Goal: Information Seeking & Learning: Check status

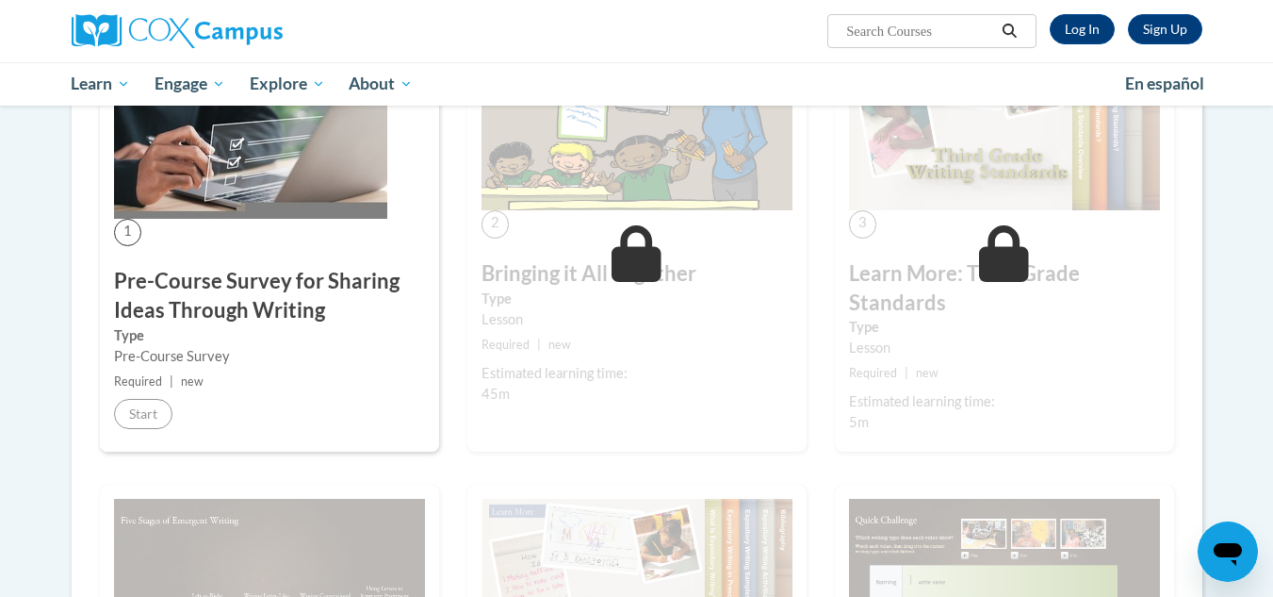
scroll to position [417, 0]
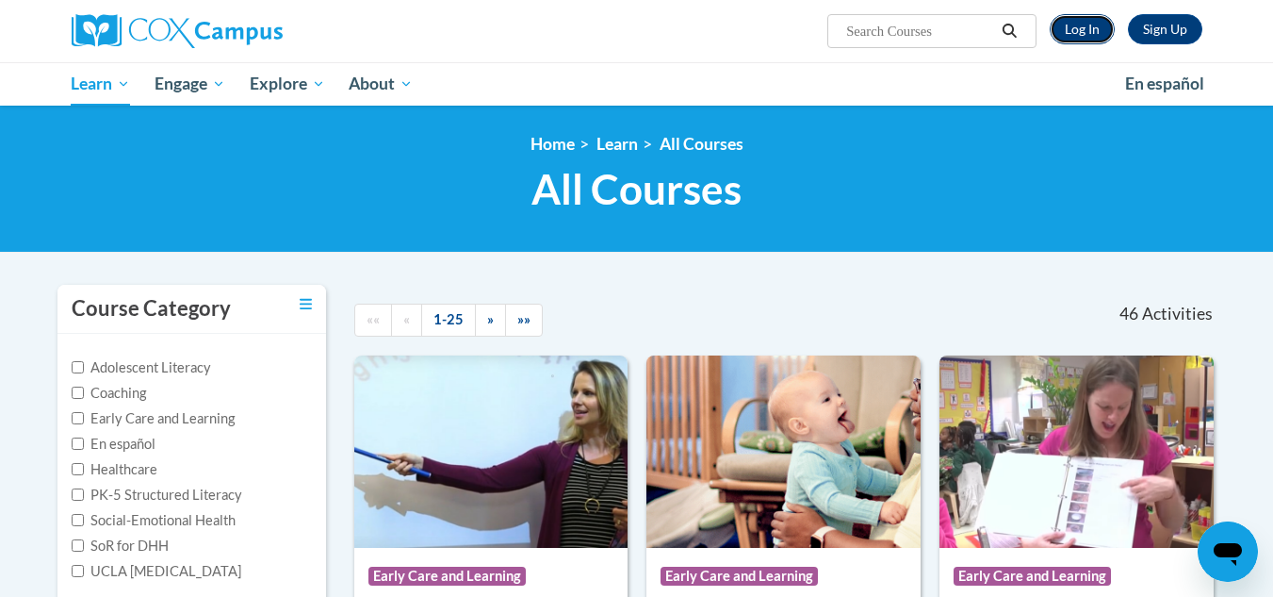
click at [1087, 28] on link "Log In" at bounding box center [1082, 29] width 65 height 30
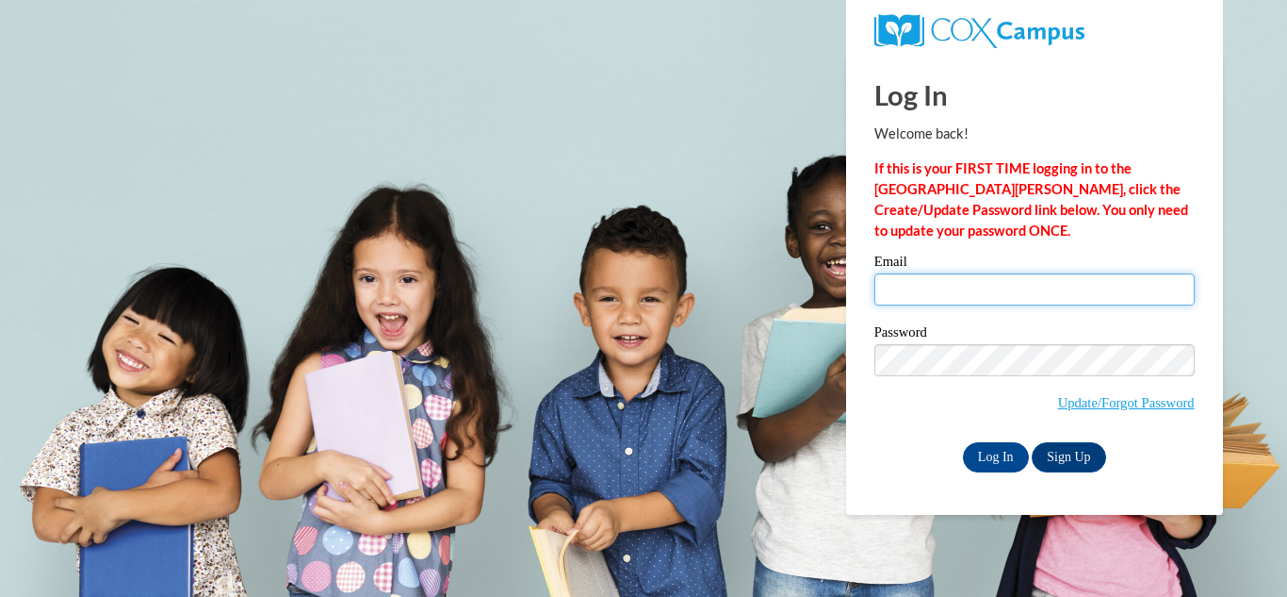
click at [965, 300] on input "Email" at bounding box center [1035, 289] width 320 height 32
type input "malinda.rohrabaugh@clevelandmetroschools.org"
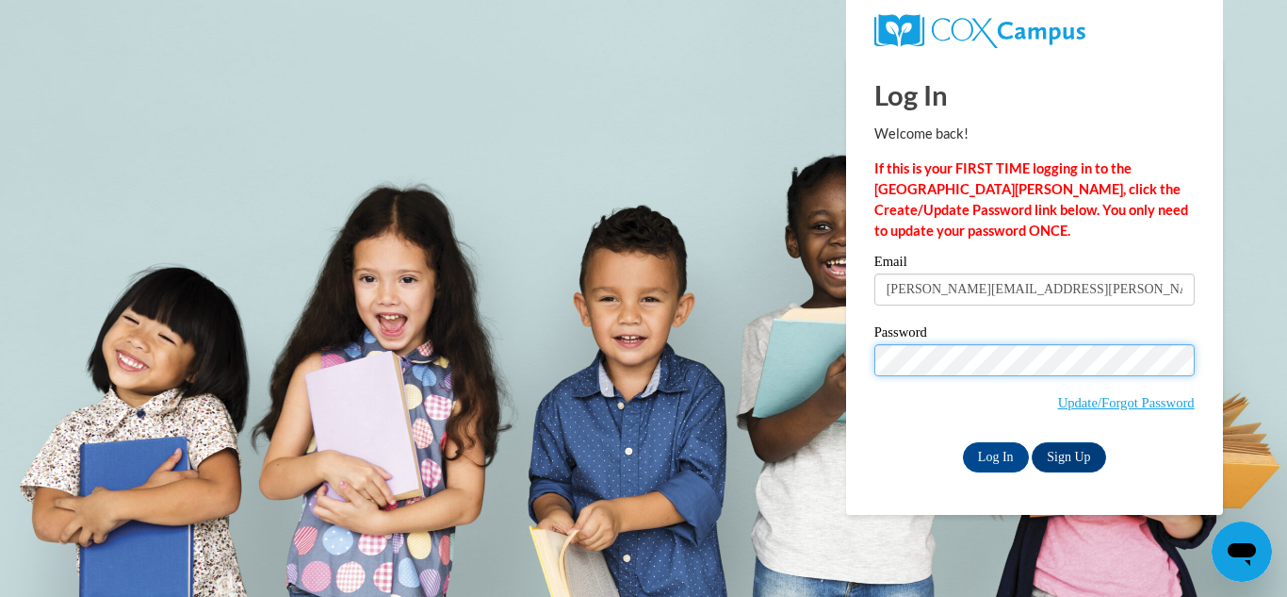
click at [963, 442] on input "Log In" at bounding box center [996, 457] width 66 height 30
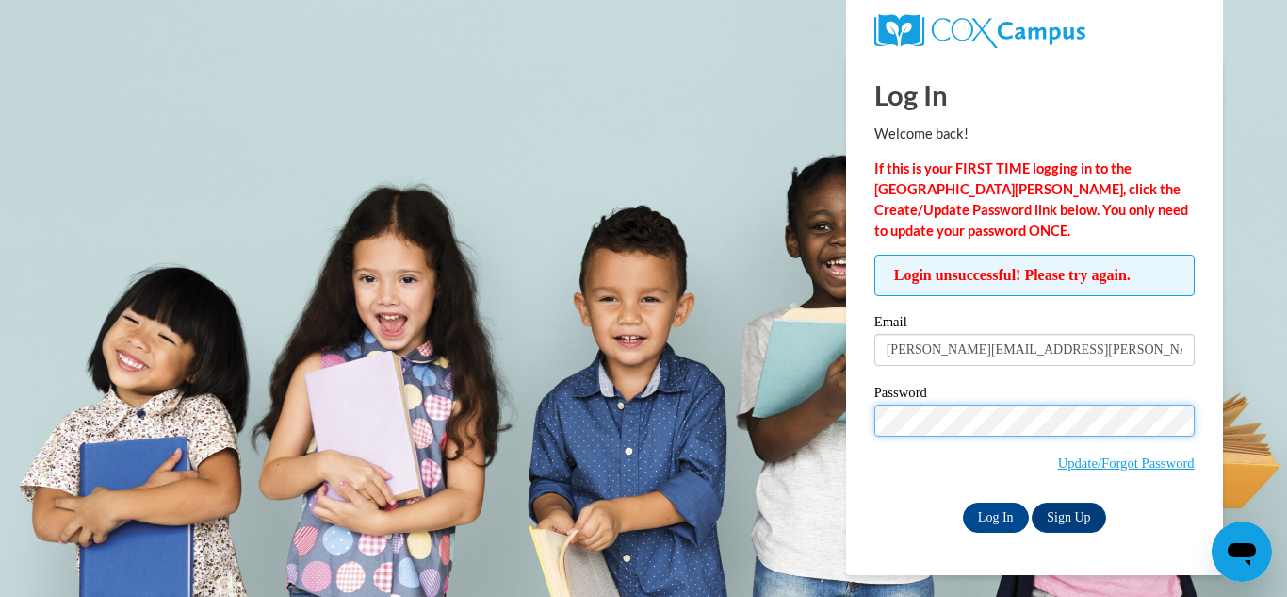
click at [963, 502] on input "Log In" at bounding box center [996, 517] width 66 height 30
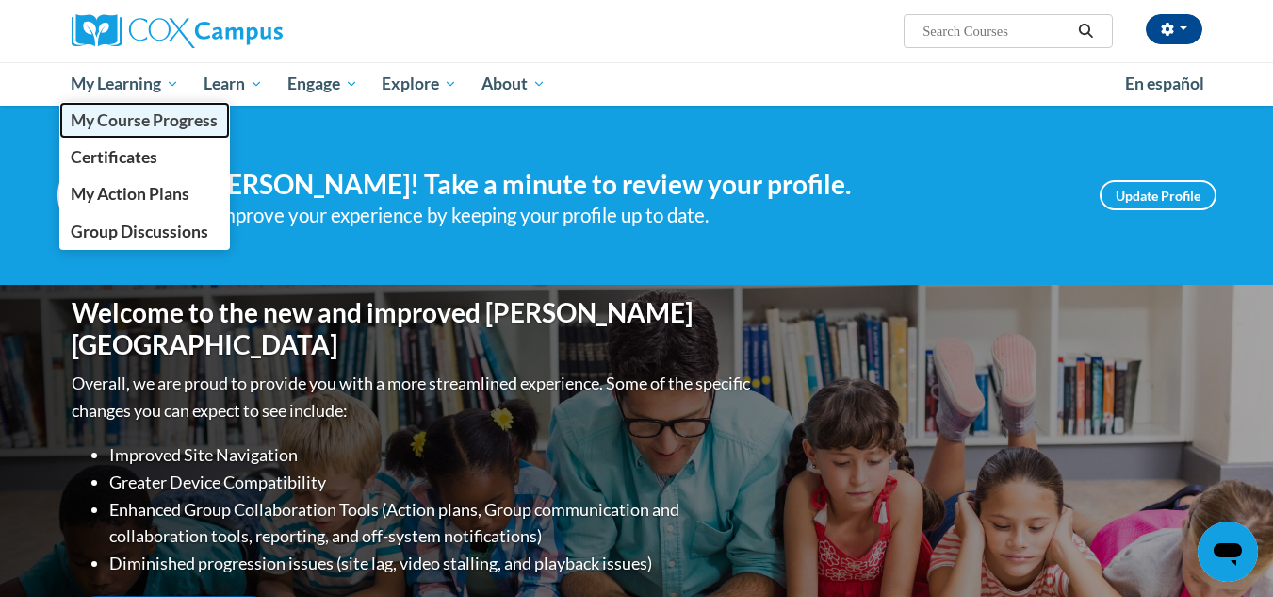
click at [138, 106] on link "My Course Progress" at bounding box center [145, 120] width 172 height 37
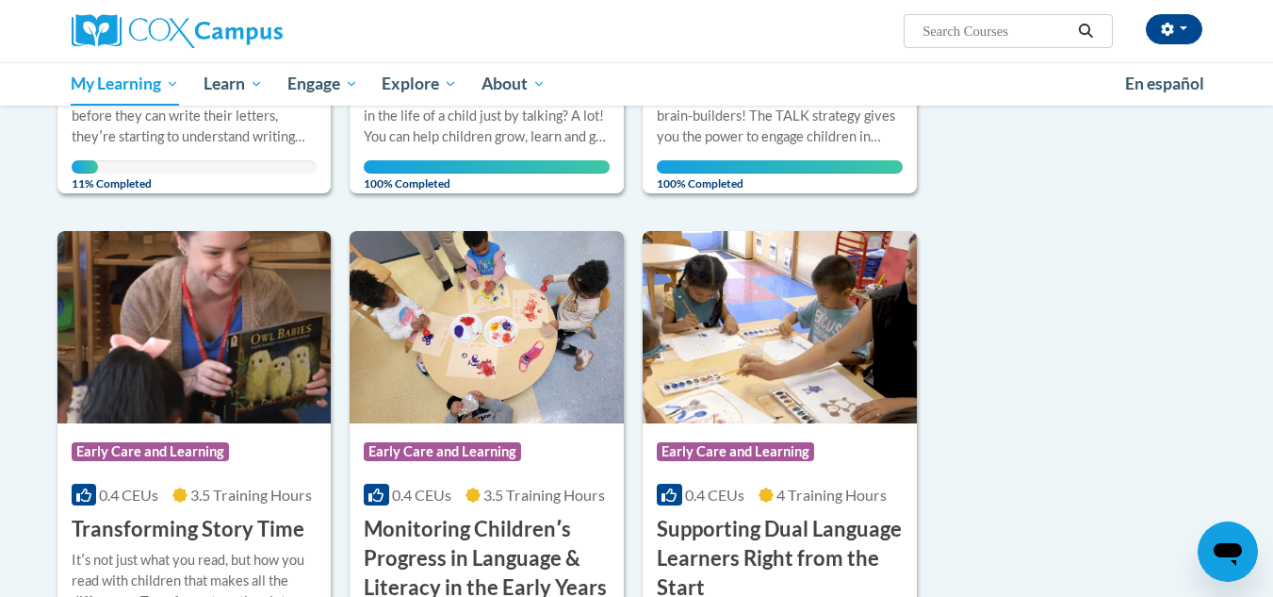
scroll to position [258, 0]
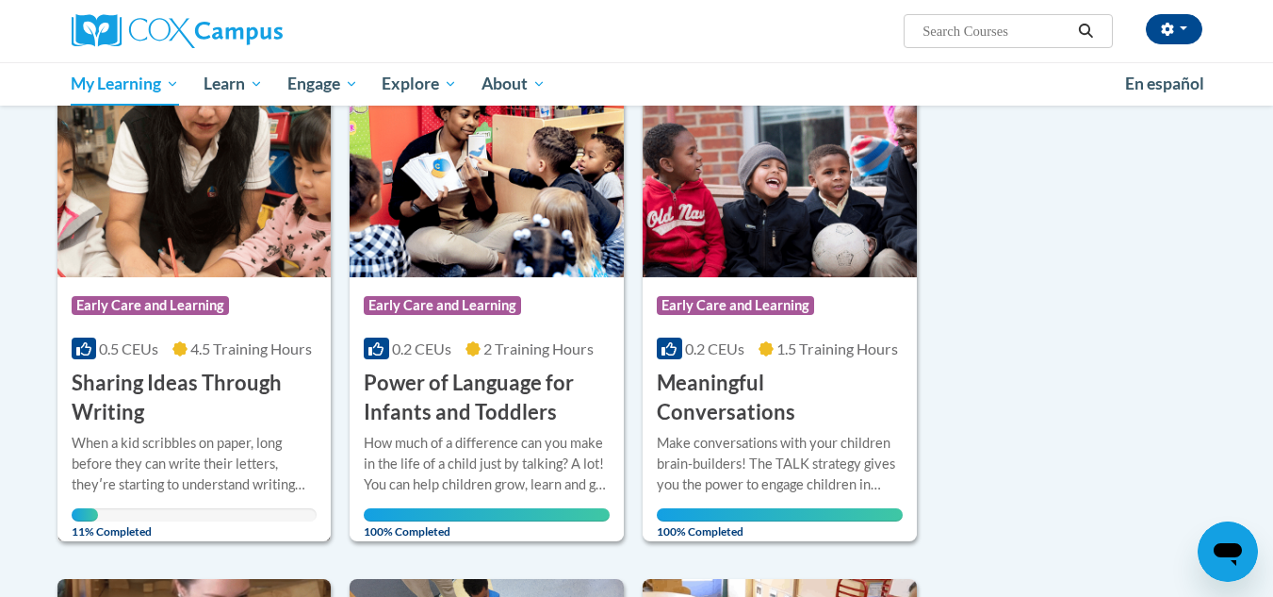
click at [149, 387] on h3 "Sharing Ideas Through Writing" at bounding box center [195, 397] width 246 height 58
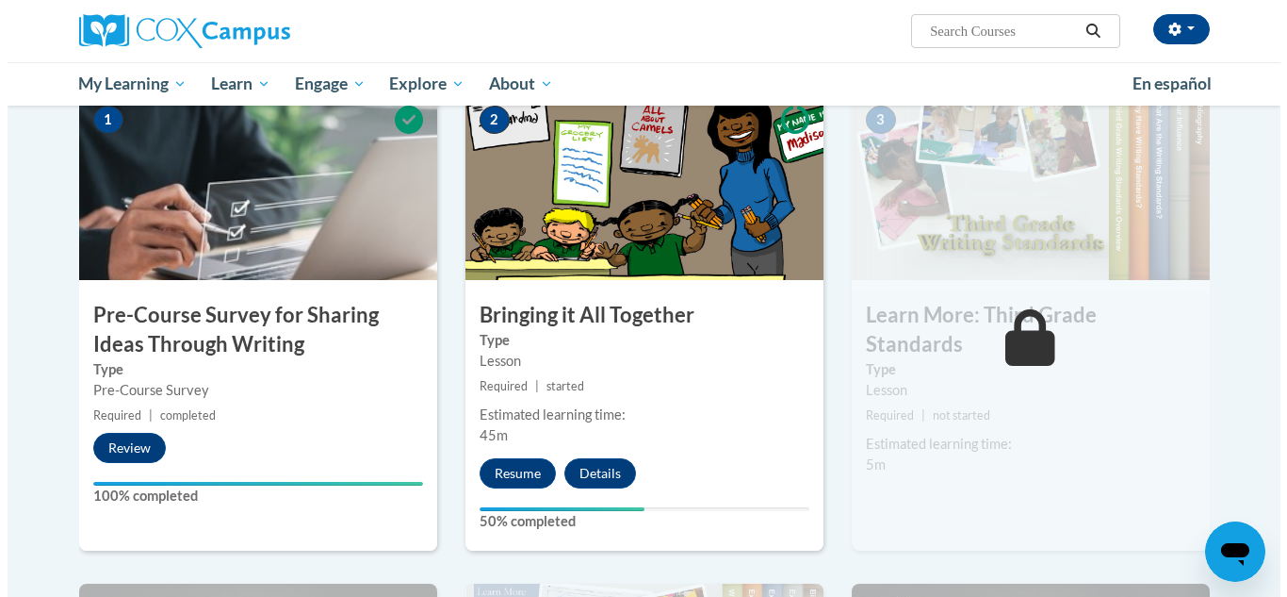
scroll to position [466, 0]
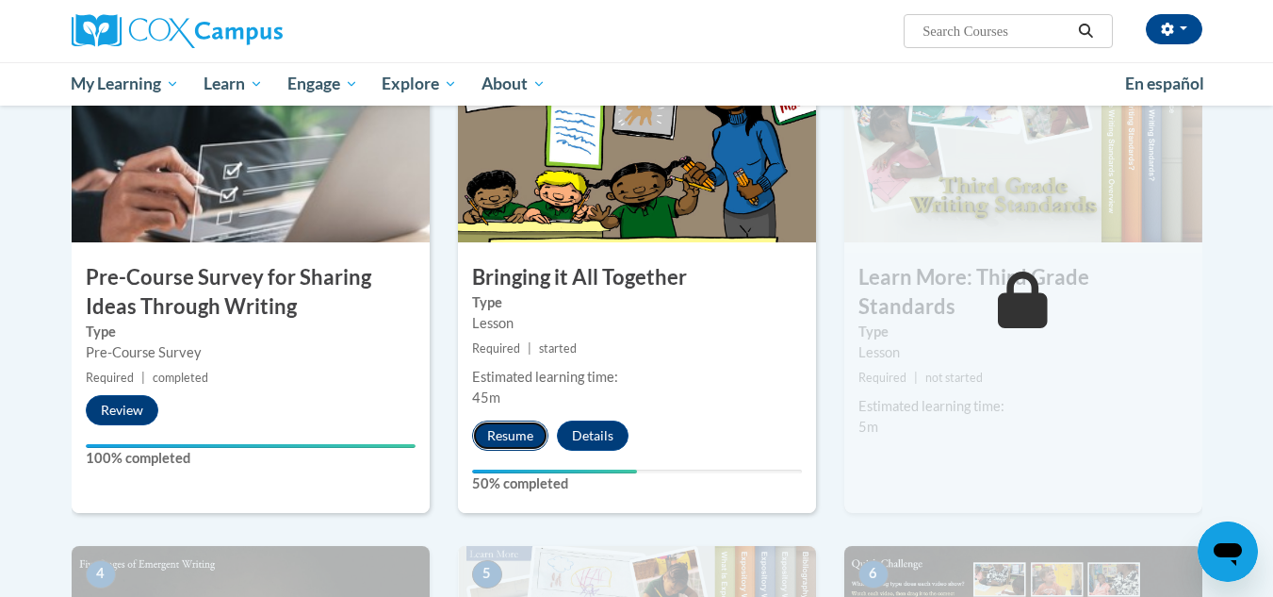
click at [487, 436] on button "Resume" at bounding box center [510, 435] width 76 height 30
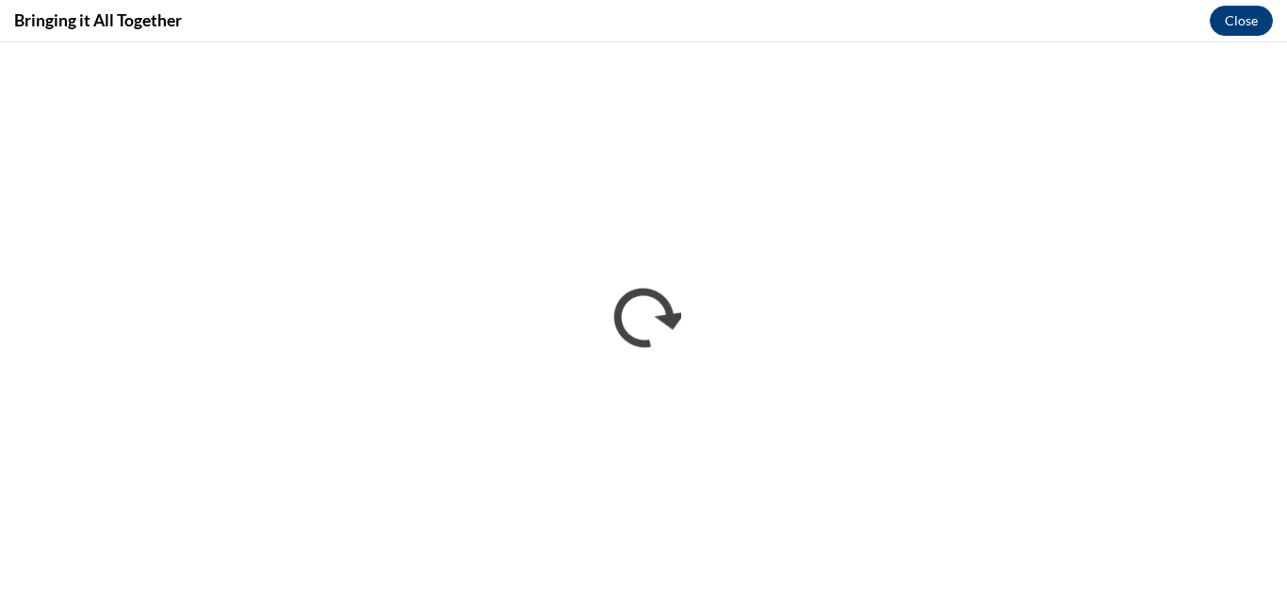
scroll to position [0, 0]
